Goal: Transaction & Acquisition: Purchase product/service

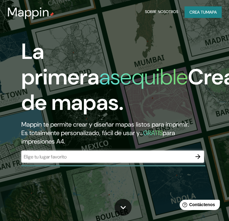
click at [172, 65] on font "asequible" at bounding box center [143, 77] width 89 height 28
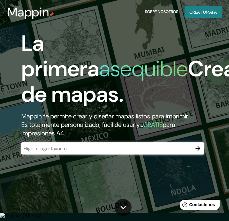
scroll to position [10, 0]
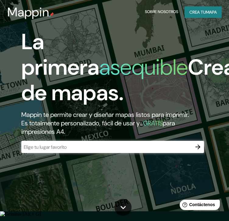
click at [188, 144] on input "text" at bounding box center [106, 147] width 170 height 7
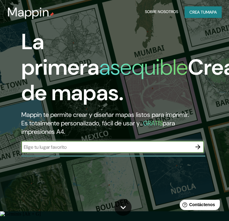
click at [188, 144] on input "text" at bounding box center [106, 147] width 170 height 7
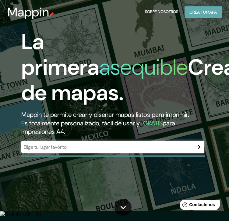
click at [204, 10] on font "Crea tu" at bounding box center [197, 11] width 16 height 5
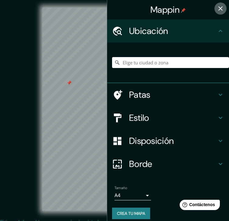
click at [218, 9] on icon "button" at bounding box center [220, 8] width 4 height 4
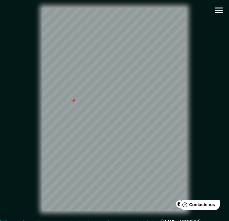
drag, startPoint x: 69, startPoint y: 86, endPoint x: 74, endPoint y: 103, distance: 17.4
click at [74, 103] on div at bounding box center [73, 101] width 5 height 5
click at [74, 102] on div at bounding box center [73, 99] width 5 height 5
click at [75, 99] on div at bounding box center [76, 97] width 5 height 5
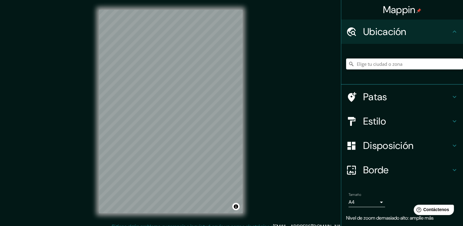
click at [228, 125] on font "Estilo" at bounding box center [374, 121] width 23 height 13
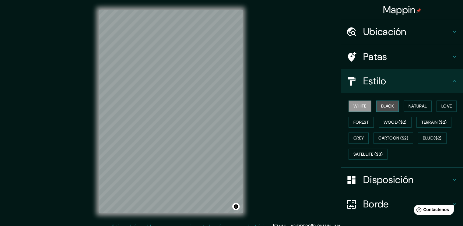
click at [228, 108] on button "Black" at bounding box center [387, 105] width 23 height 11
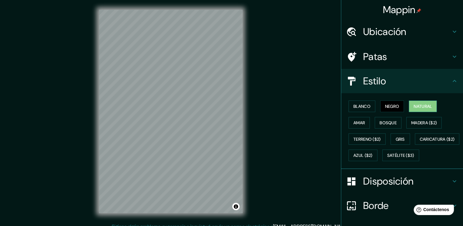
click at [228, 106] on font "Natural" at bounding box center [422, 105] width 18 height 5
click at [228, 58] on div "© Mapbox © OpenStreetMap Improve this map" at bounding box center [170, 111] width 416 height 203
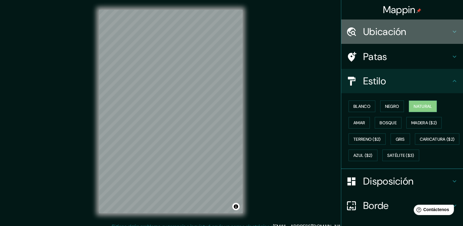
click at [228, 33] on h4 "Ubicación" at bounding box center [407, 32] width 88 height 12
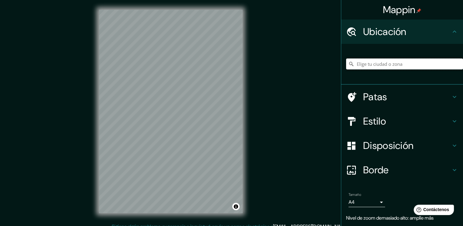
click at [228, 62] on input "Elige tu ciudad o zona" at bounding box center [404, 63] width 117 height 11
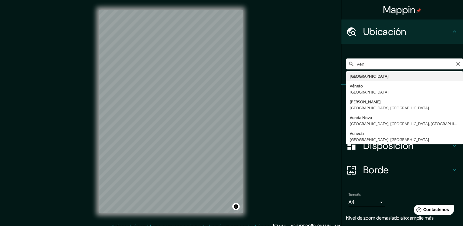
type input "[GEOGRAPHIC_DATA]"
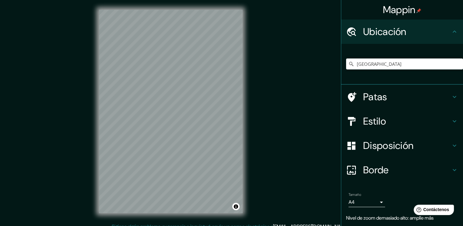
click at [228, 141] on font "Disposición" at bounding box center [388, 145] width 50 height 13
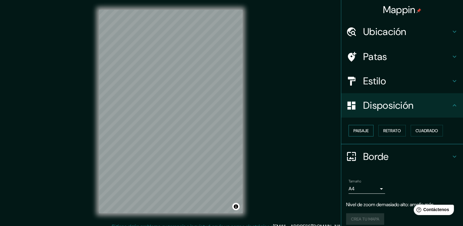
click at [228, 132] on font "Paisaje" at bounding box center [360, 130] width 15 height 5
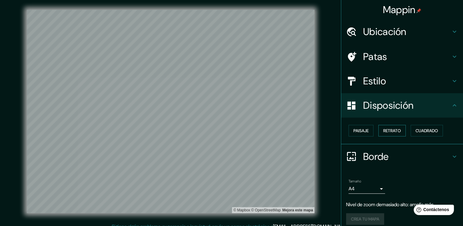
click at [228, 131] on font "Retrato" at bounding box center [392, 130] width 18 height 5
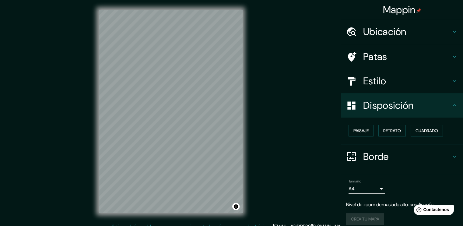
click at [228, 80] on font "Estilo" at bounding box center [374, 81] width 23 height 13
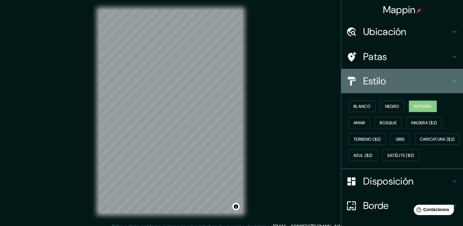
click at [228, 80] on h4 "Estilo" at bounding box center [407, 81] width 88 height 12
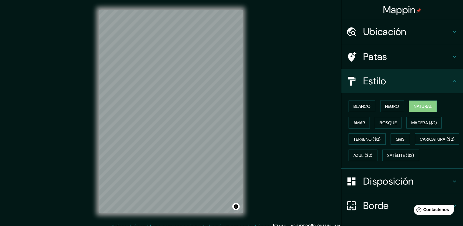
click at [228, 80] on h4 "Estilo" at bounding box center [407, 81] width 88 height 12
click at [228, 142] on font "Caricatura ($2)" at bounding box center [436, 138] width 35 height 5
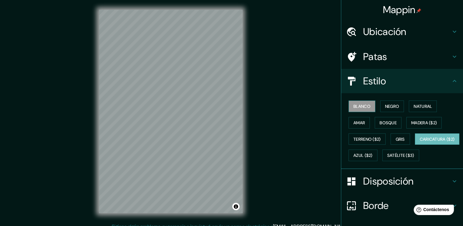
click at [228, 110] on button "Blanco" at bounding box center [361, 106] width 27 height 12
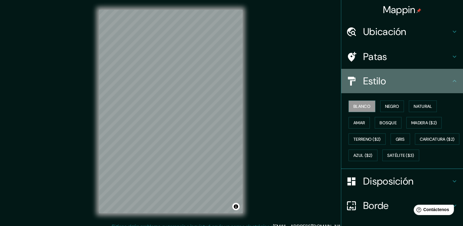
click at [228, 81] on icon at bounding box center [453, 80] width 7 height 7
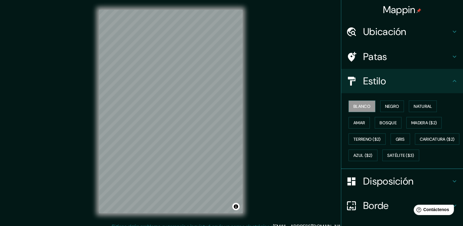
click at [228, 80] on icon at bounding box center [453, 80] width 7 height 7
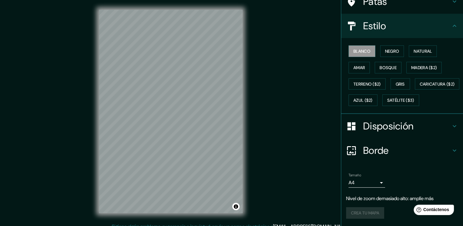
scroll to position [70, 0]
click at [228, 150] on icon at bounding box center [454, 150] width 4 height 2
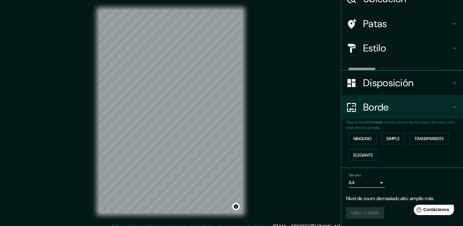
scroll to position [22, 0]
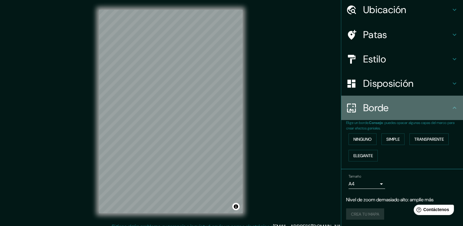
click at [228, 104] on icon at bounding box center [453, 107] width 7 height 7
click at [228, 107] on icon at bounding box center [453, 107] width 7 height 7
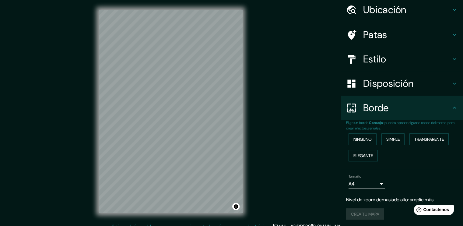
click at [228, 81] on icon at bounding box center [453, 83] width 7 height 7
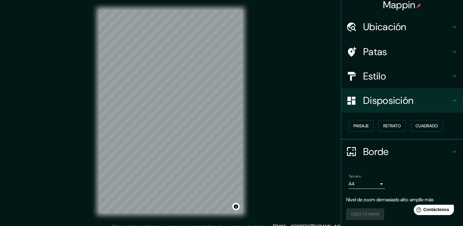
scroll to position [0, 0]
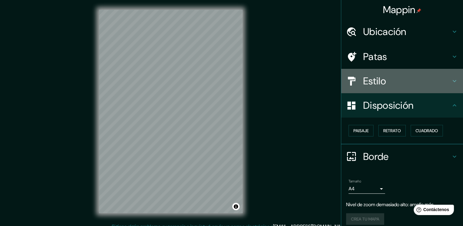
click at [228, 78] on icon at bounding box center [453, 80] width 7 height 7
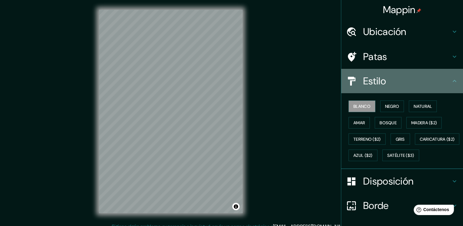
click at [228, 78] on icon at bounding box center [453, 80] width 7 height 7
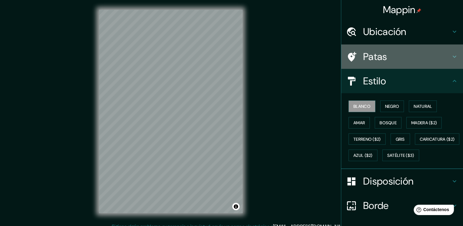
click at [228, 51] on div "Patas" at bounding box center [402, 56] width 122 height 24
